Goal: Task Accomplishment & Management: Complete application form

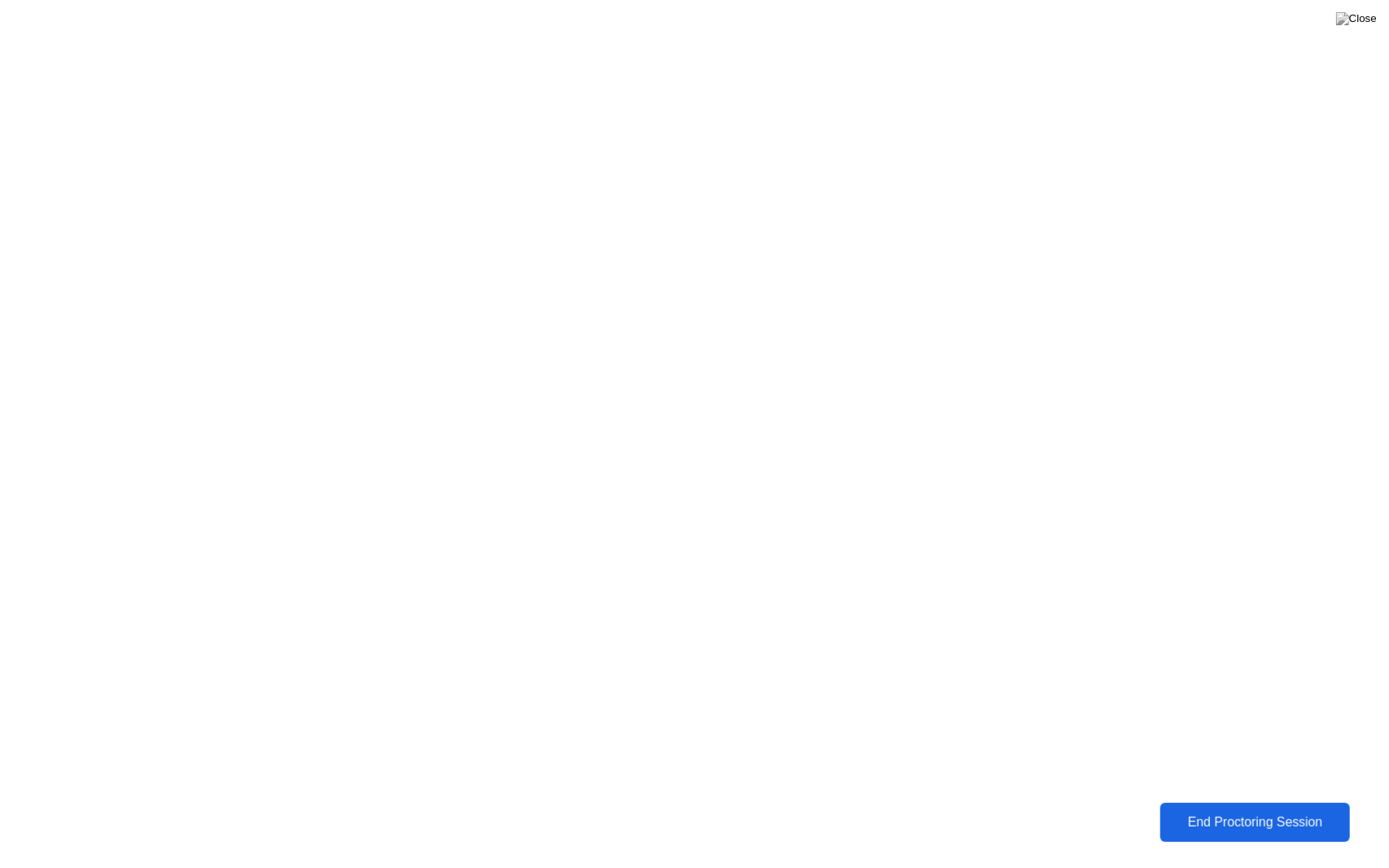
click at [1223, 814] on div "End Proctoring Session" at bounding box center [1255, 822] width 197 height 16
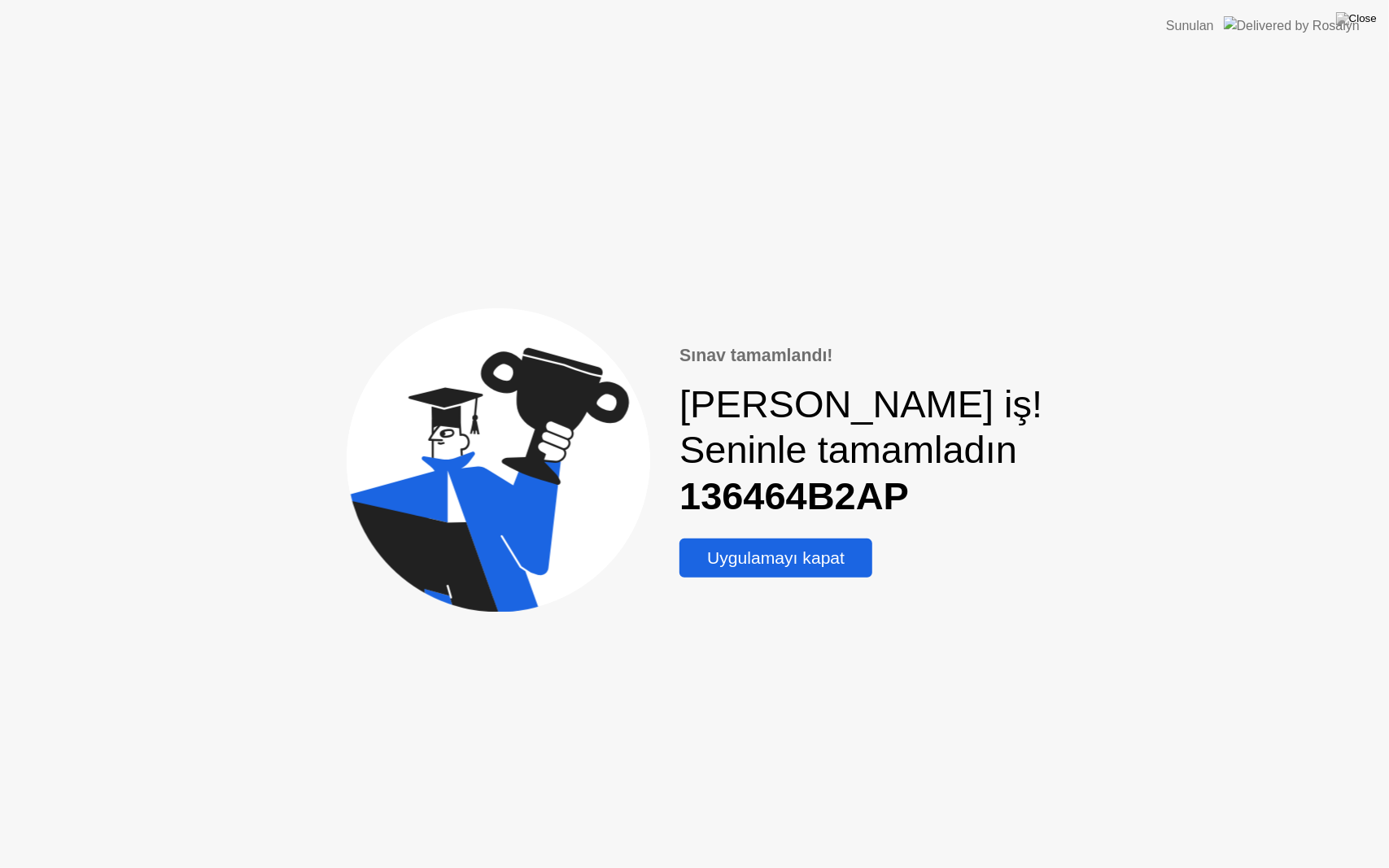
drag, startPoint x: 1331, startPoint y: 840, endPoint x: 1267, endPoint y: 828, distance: 65.1
click at [1295, 832] on div "Sınav tamamlandı! [PERSON_NAME] iş! Seninle tamamladın 136464B2AP Uygulamayı ka…" at bounding box center [694, 460] width 1389 height 816
click at [0, 689] on div "Sınav tamamlandı! [PERSON_NAME] iş! Seninle tamamladın 136464B2AP Uygulamayı ka…" at bounding box center [694, 460] width 1389 height 816
drag, startPoint x: 1087, startPoint y: 739, endPoint x: 1254, endPoint y: 755, distance: 167.8
click at [1255, 755] on div "Sınav tamamlandı! [PERSON_NAME] iş! Seninle tamamladın 136464B2AP Uygulamayı ka…" at bounding box center [694, 460] width 1389 height 816
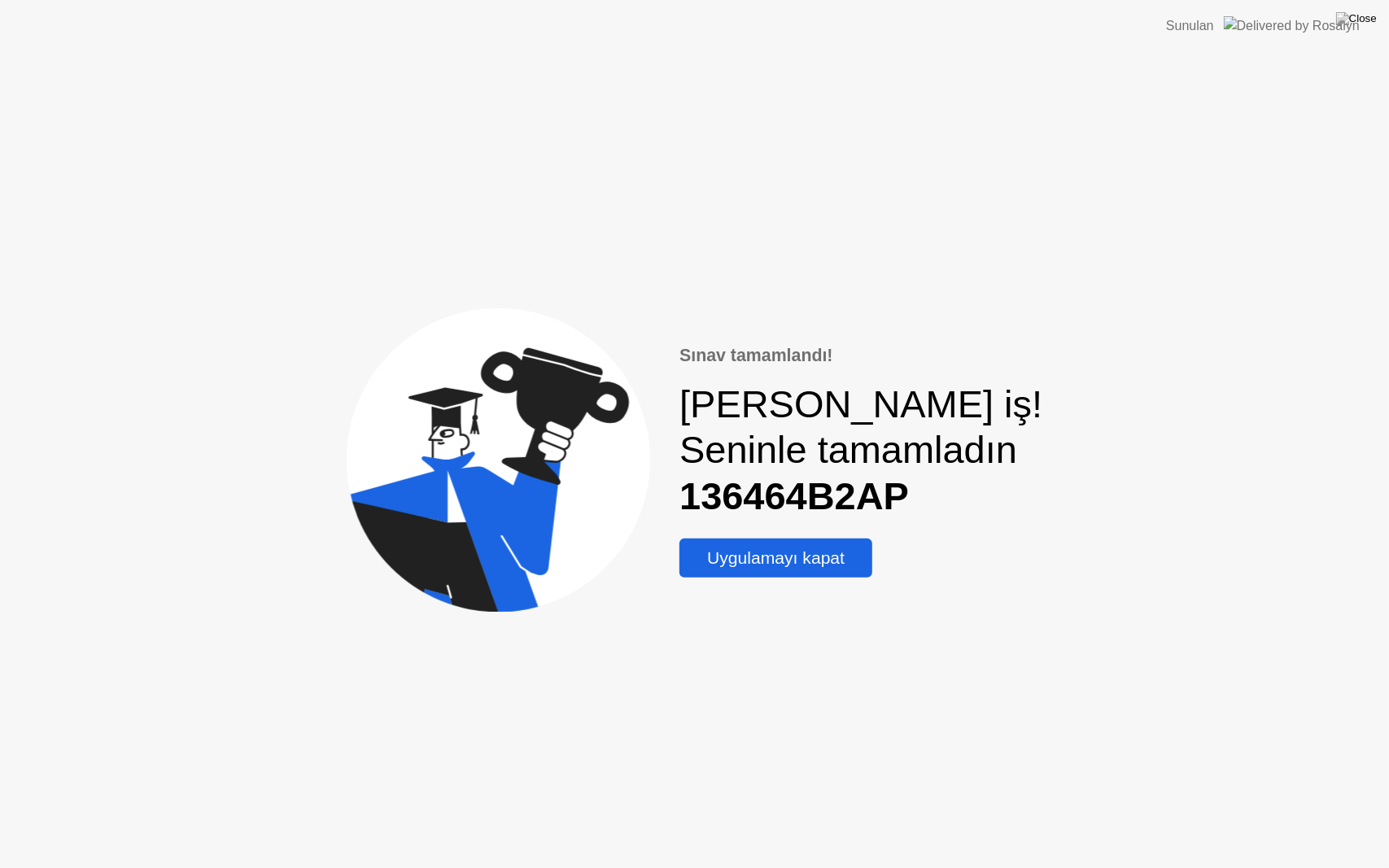
click at [745, 34] on header "Sunulan" at bounding box center [694, 26] width 1389 height 52
drag, startPoint x: 1331, startPoint y: 285, endPoint x: 1197, endPoint y: 559, distance: 305.0
click at [1331, 306] on div "Sınav tamamlandı! [PERSON_NAME] iş! Seninle tamamladın 136464B2AP Uygulamayı ka…" at bounding box center [694, 460] width 1389 height 816
drag, startPoint x: 895, startPoint y: 809, endPoint x: 950, endPoint y: 679, distance: 141.2
click at [825, 565] on div "Uygulamayı kapat" at bounding box center [776, 558] width 183 height 20
